Goal: Use online tool/utility: Utilize a website feature to perform a specific function

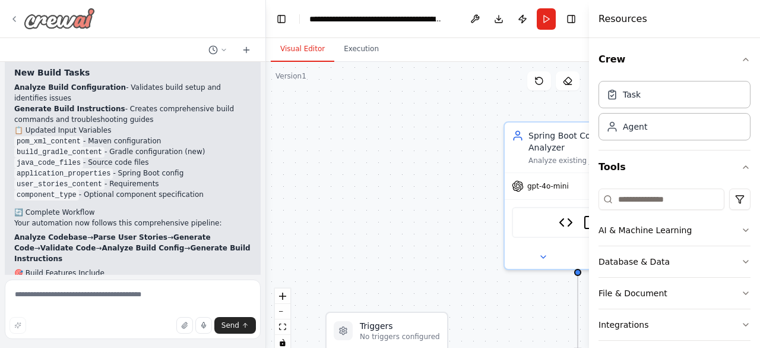
click at [17, 15] on icon at bounding box center [15, 19] width 10 height 10
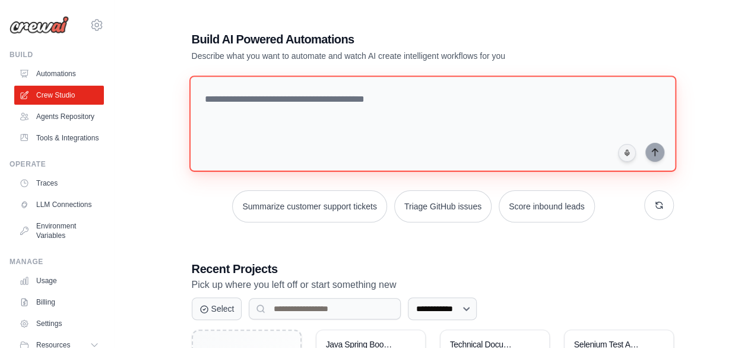
click at [476, 84] on textarea at bounding box center [432, 123] width 487 height 96
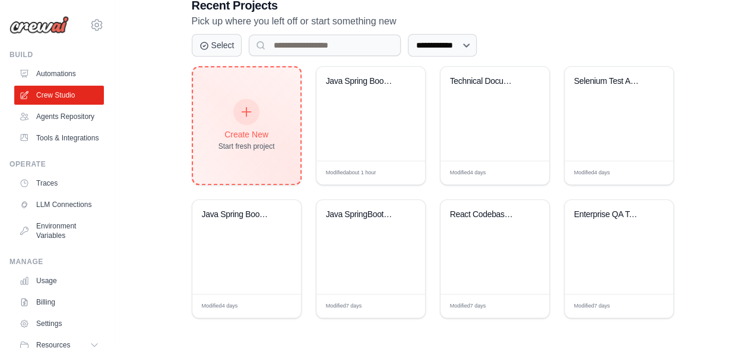
click at [244, 110] on icon at bounding box center [246, 111] width 13 height 13
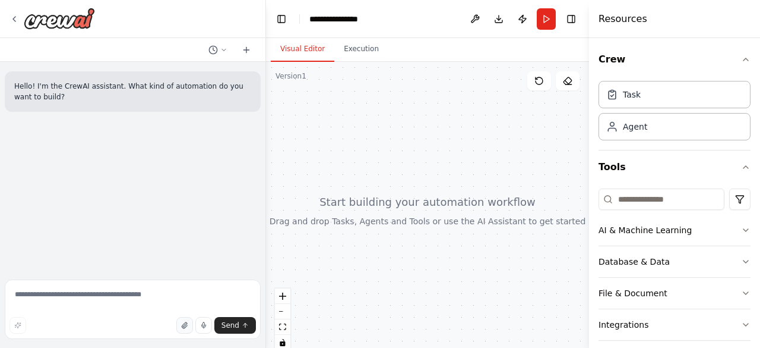
click at [185, 324] on icon "button" at bounding box center [184, 324] width 7 height 7
